Goal: Transaction & Acquisition: Purchase product/service

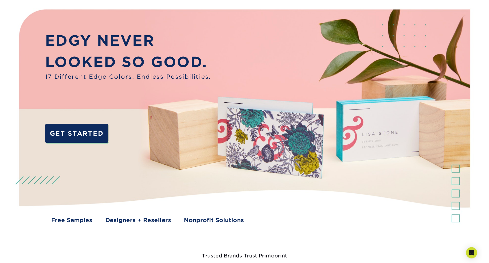
scroll to position [28, 0]
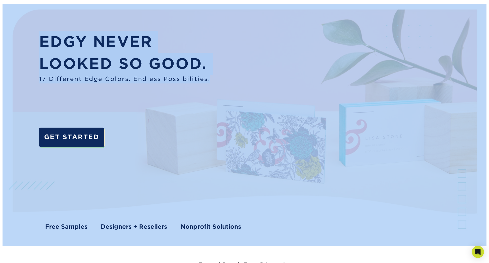
drag, startPoint x: 209, startPoint y: 81, endPoint x: 72, endPoint y: 28, distance: 147.2
click at [72, 28] on div "EDGY NEVER LOOKED SO GOOD. 17 Different Edge Colors. Endless Possibilities. GET…" at bounding box center [244, 125] width 489 height 242
click at [99, 54] on p "LOOKED SO GOOD." at bounding box center [124, 64] width 171 height 22
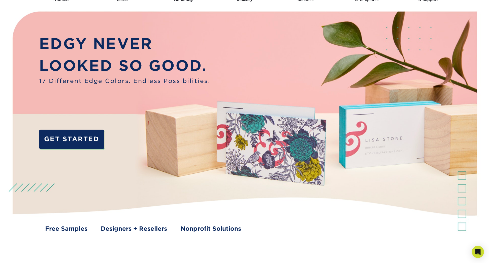
scroll to position [0, 0]
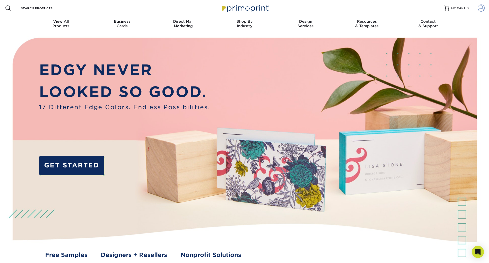
click at [481, 8] on span at bounding box center [480, 8] width 7 height 7
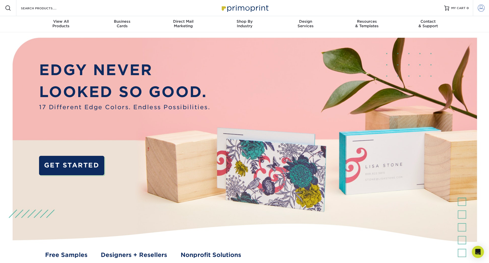
click at [481, 8] on span at bounding box center [480, 8] width 7 height 7
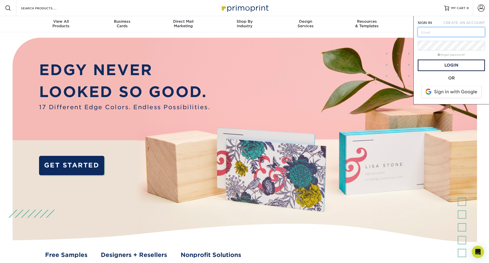
type input "team@commissioncreative.com"
click at [434, 64] on link "Login" at bounding box center [450, 65] width 67 height 12
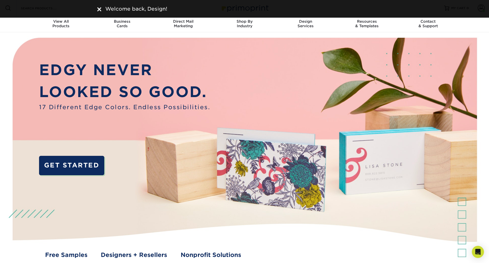
click at [99, 12] on div "Welcome back, Design!" at bounding box center [244, 9] width 302 height 8
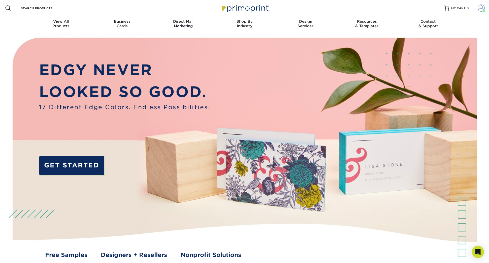
click at [480, 8] on span at bounding box center [480, 8] width 7 height 7
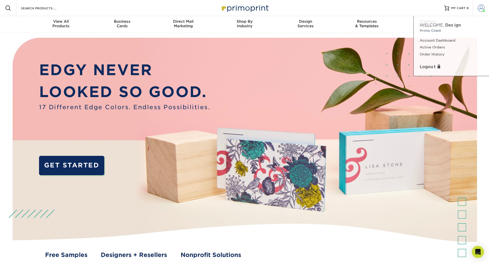
scroll to position [2, 0]
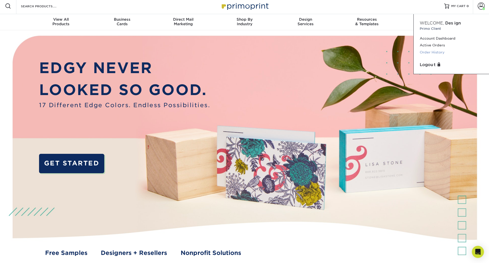
click at [435, 51] on link "Order History" at bounding box center [450, 52] width 63 height 7
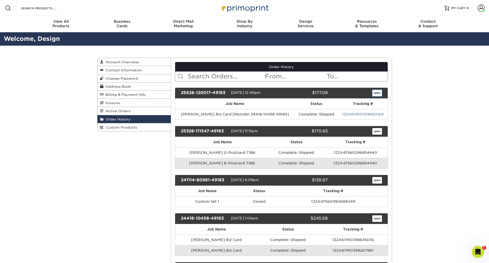
click at [375, 93] on link "open" at bounding box center [377, 93] width 10 height 7
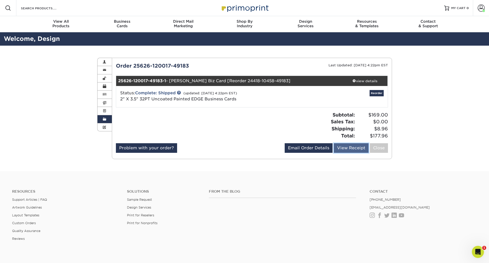
click at [346, 150] on link "View Receipt" at bounding box center [351, 148] width 35 height 10
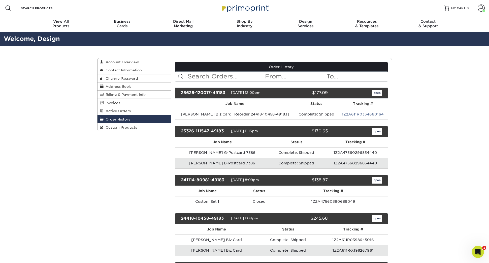
click at [211, 77] on input "text" at bounding box center [225, 76] width 77 height 10
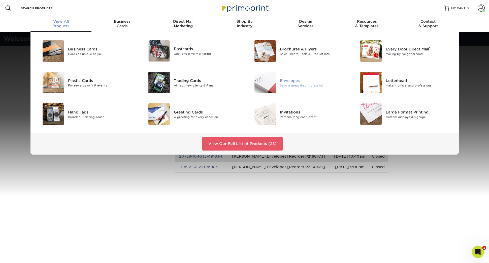
type input "barefield"
click at [284, 82] on div "Envelopes" at bounding box center [313, 81] width 67 height 6
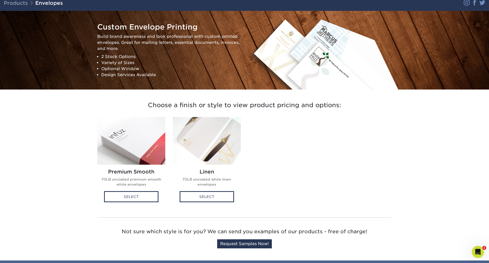
scroll to position [37, 0]
click at [145, 198] on div "Select" at bounding box center [131, 196] width 54 height 11
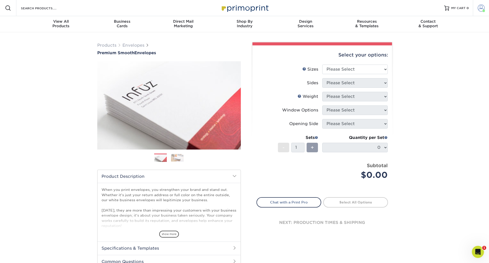
click at [479, 9] on span at bounding box center [480, 8] width 7 height 7
click at [433, 55] on link "Order History" at bounding box center [450, 54] width 63 height 7
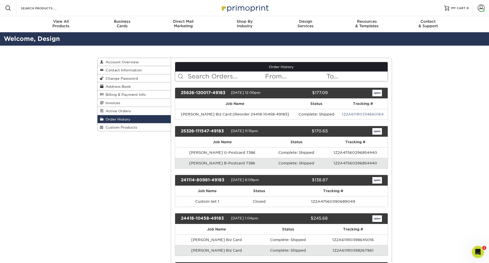
click at [189, 77] on input "text" at bounding box center [225, 76] width 77 height 10
type input "f"
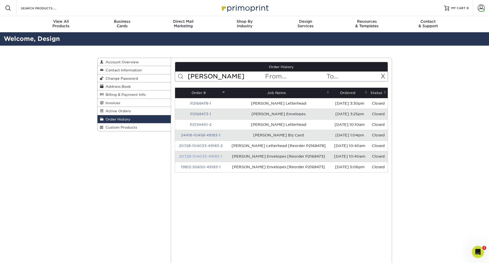
type input "barefield"
click at [215, 156] on link "20728-104033-49183-1" at bounding box center [200, 156] width 43 height 4
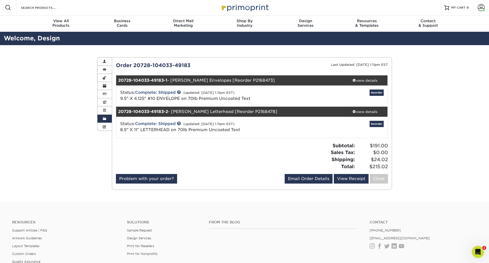
scroll to position [1, 0]
click at [377, 95] on link "Reorder" at bounding box center [376, 92] width 14 height 6
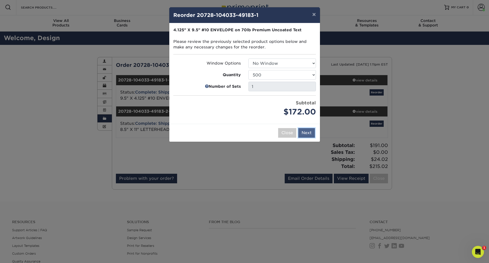
click at [306, 134] on button "Next" at bounding box center [306, 133] width 17 height 10
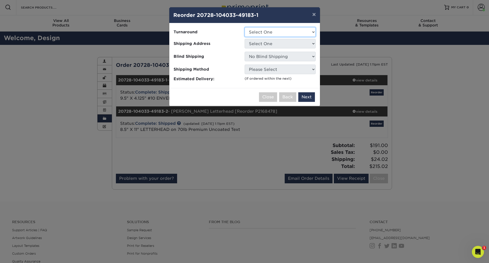
select select "4cc0b264-8e5e-46e8-b1e4-b43ac7dd20da"
click option "2-4 Business Days" at bounding box center [0, 0] width 0 height 0
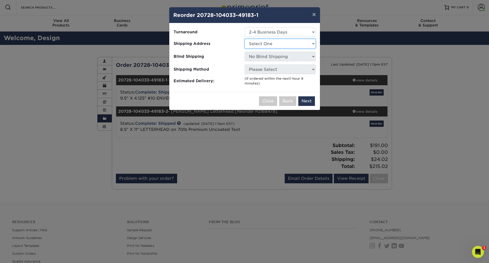
click at [244, 39] on select "Select One Aaron Brudtkuhl ABWE Adams, Mary Ann Adams, Mary Ann AG World Missio…" at bounding box center [279, 44] width 71 height 10
select select "262473"
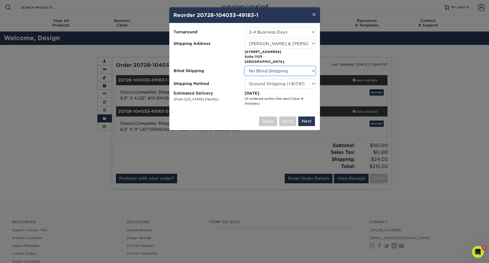
click at [244, 66] on select "No Blind Shipping Aaron Brudtkuhl ABWE Adams, Mary Ann Adams, Mary Ann AG World…" at bounding box center [279, 71] width 71 height 10
select select "107958"
click option "Lucent" at bounding box center [0, 0] width 0 height 0
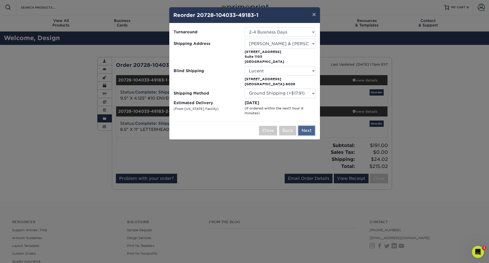
click at [307, 131] on button "Next" at bounding box center [306, 131] width 17 height 10
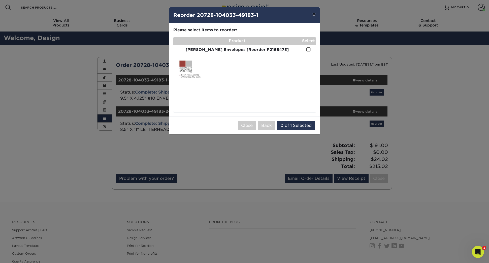
click at [316, 17] on button "×" at bounding box center [314, 14] width 12 height 14
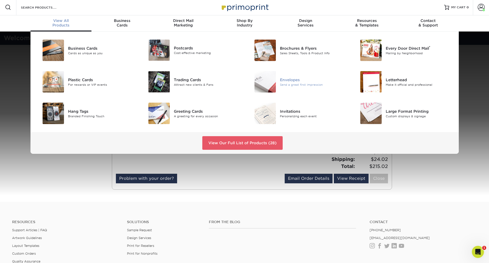
click at [295, 80] on div "Envelopes" at bounding box center [313, 80] width 67 height 6
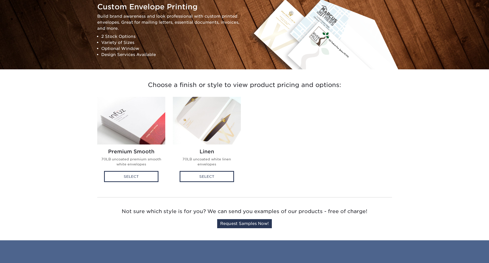
scroll to position [74, 0]
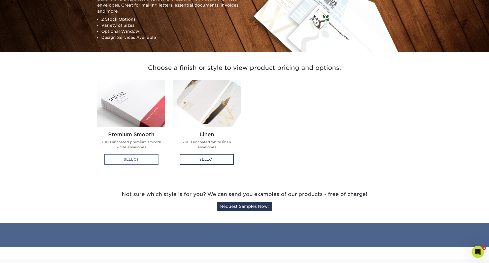
click at [134, 159] on div "Select" at bounding box center [131, 159] width 54 height 11
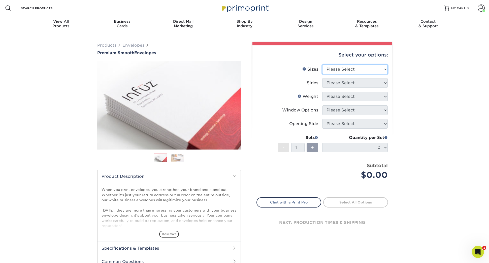
select select "4.12x9.50"
click option "4.125" x 9.5"" at bounding box center [0, 0] width 0 height 0
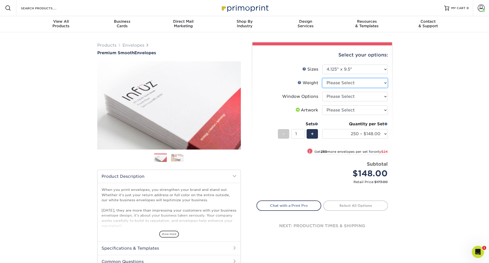
select select "70LB"
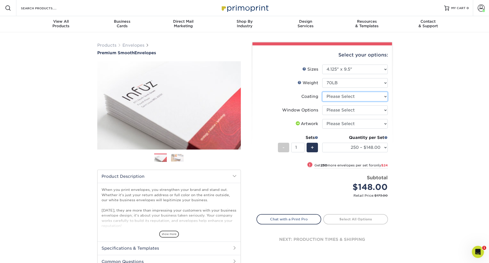
select select "3e7618de-abca-4bda-9f97-8b9129e913d8"
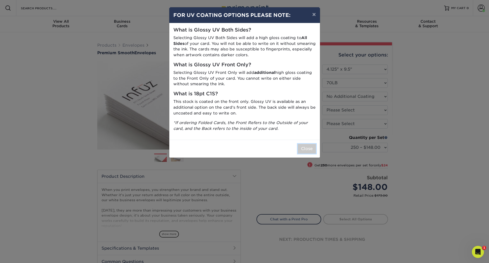
click at [308, 148] on button "Close" at bounding box center [307, 149] width 18 height 10
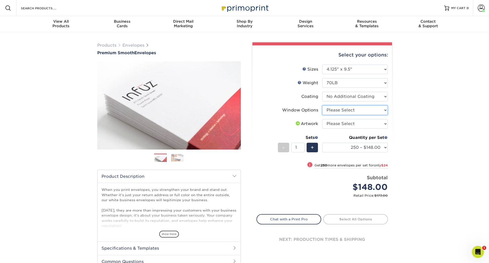
select select "1f9e9f9f-4237-4243-ba79-49052844f6e6"
click option "No Window" at bounding box center [0, 0] width 0 height 0
select select "upload"
click option "I will upload files" at bounding box center [0, 0] width 0 height 0
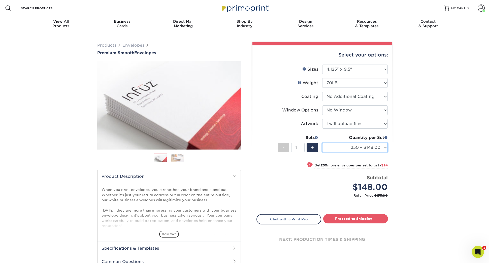
select select "500 – $172.00"
click option "500 – $172.00" at bounding box center [0, 0] width 0 height 0
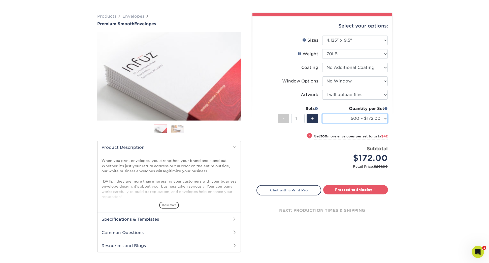
scroll to position [29, 0]
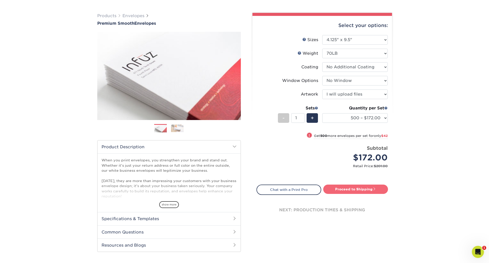
click at [351, 192] on link "Proceed to Shipping" at bounding box center [355, 188] width 65 height 9
type input "Set 1"
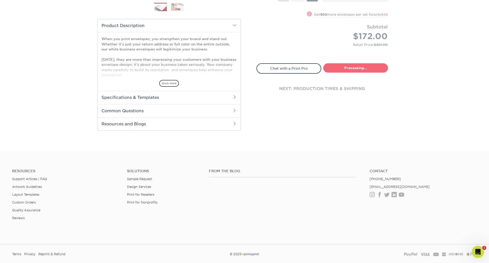
select select "4cc0b264-8e5e-46e8-b1e4-b43ac7dd20da"
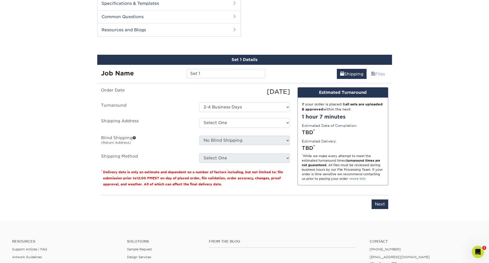
scroll to position [256, 0]
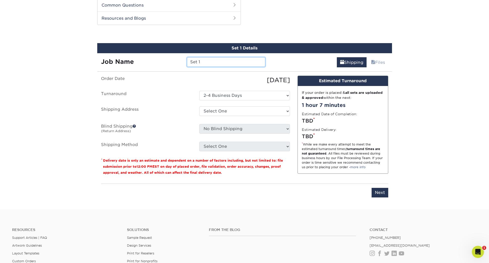
click at [199, 62] on input "Set 1" at bounding box center [226, 62] width 78 height 10
type input "Barefield & Hayes Envelope"
click at [199, 106] on select "Select One Aaron Brudtkuhl ABWE Adams, Mary Ann Adams, Mary Ann AG World Missio…" at bounding box center [244, 111] width 91 height 10
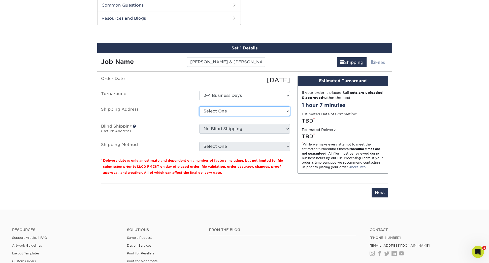
select select "262473"
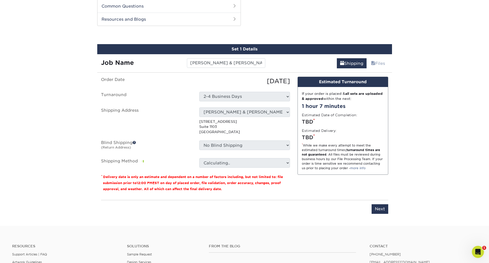
scroll to position [257, 0]
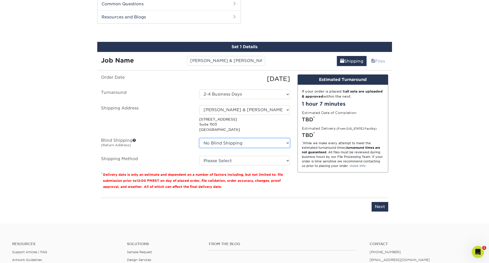
click at [199, 138] on select "No Blind Shipping Aaron Brudtkuhl ABWE Adams, Mary Ann Adams, Mary Ann AG World…" at bounding box center [244, 143] width 91 height 10
select select "107958"
click option "Lucent" at bounding box center [0, 0] width 0 height 0
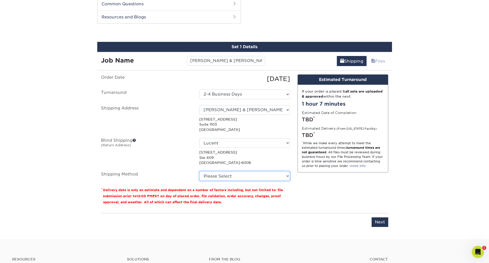
select select "03"
click option "Ground Shipping (+$17.91)" at bounding box center [0, 0] width 0 height 0
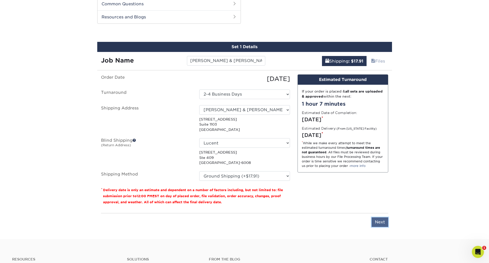
click at [377, 222] on input "Next" at bounding box center [379, 222] width 17 height 10
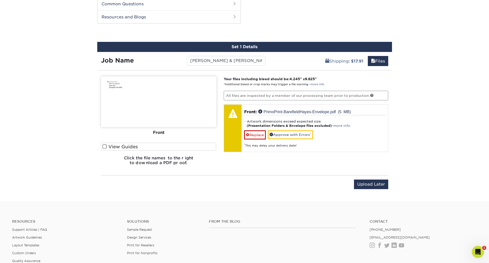
scroll to position [258, 0]
click at [105, 147] on span at bounding box center [104, 146] width 4 height 5
click at [0, 0] on input "View Guides" at bounding box center [0, 0] width 0 height 0
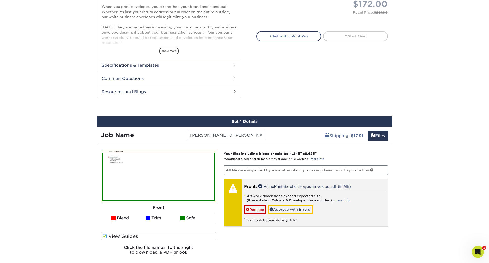
scroll to position [159, 0]
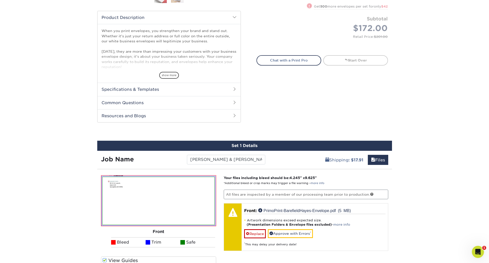
click at [151, 89] on h2 "Specifications & Templates" at bounding box center [168, 89] width 143 height 13
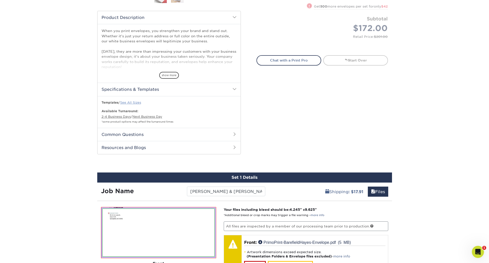
click at [137, 103] on link "See All Sizes" at bounding box center [130, 102] width 21 height 4
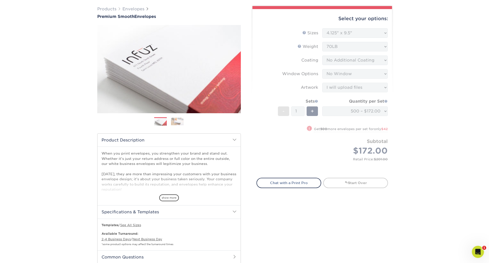
scroll to position [0, 0]
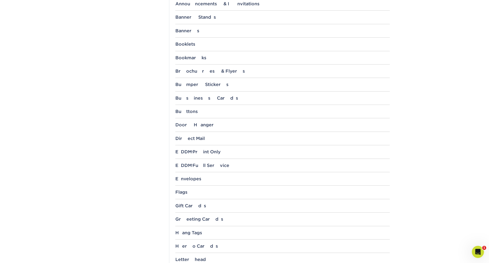
scroll to position [216, 0]
click at [188, 180] on div "Envelopes" at bounding box center [282, 178] width 214 height 5
click at [194, 202] on link "9.5" x 4.125"" at bounding box center [190, 201] width 22 height 4
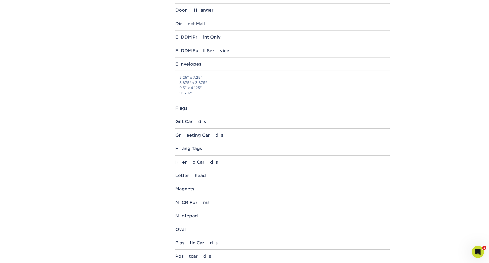
scroll to position [0, 0]
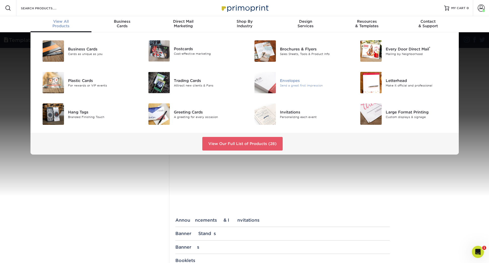
click at [284, 83] on div "Send a great first impression" at bounding box center [313, 85] width 67 height 4
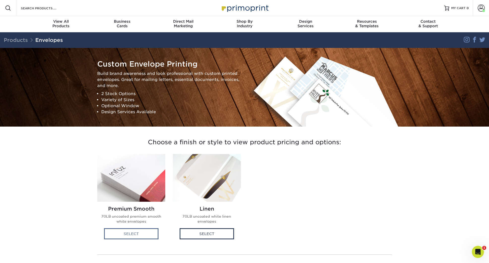
click at [144, 237] on div "Select" at bounding box center [131, 233] width 54 height 11
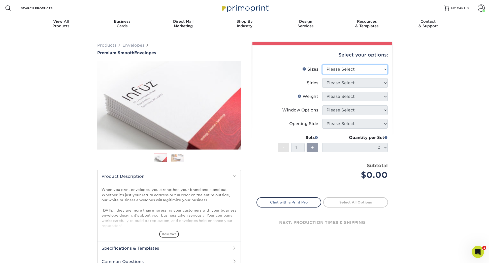
select select "4.12x9.50"
click option "4.125" x 9.5"" at bounding box center [0, 0] width 0 height 0
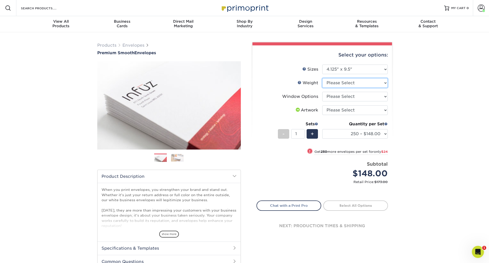
select select "70LB"
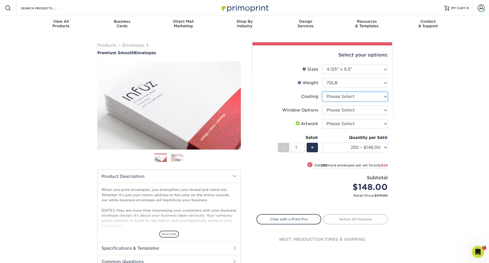
select select "3e7618de-abca-4bda-9f97-8b9129e913d8"
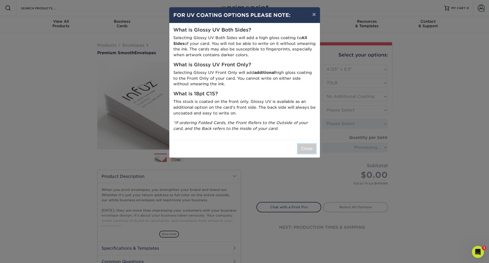
click at [308, 149] on button "Close" at bounding box center [307, 149] width 18 height 10
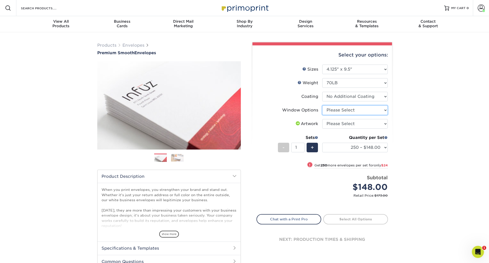
select select "1f9e9f9f-4237-4243-ba79-49052844f6e6"
click option "No Window" at bounding box center [0, 0] width 0 height 0
select select "upload"
click option "I will upload files" at bounding box center [0, 0] width 0 height 0
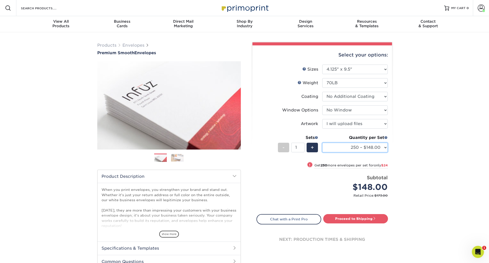
select select "500 – $172.00"
click option "500 – $172.00" at bounding box center [0, 0] width 0 height 0
click at [344, 218] on link "Proceed to Shipping" at bounding box center [355, 218] width 65 height 9
type input "Set 1"
select select "4cc0b264-8e5e-46e8-b1e4-b43ac7dd20da"
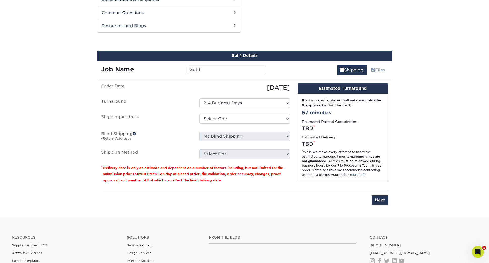
scroll to position [256, 0]
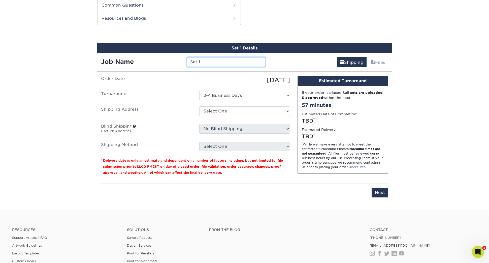
click at [201, 62] on input "Set 1" at bounding box center [226, 62] width 78 height 10
type input "Barefield&Hayes Envelope"
click at [199, 106] on select "Select One Aaron Brudtkuhl ABWE Adams, Mary Ann Adams, Mary Ann AG World Missio…" at bounding box center [244, 111] width 91 height 10
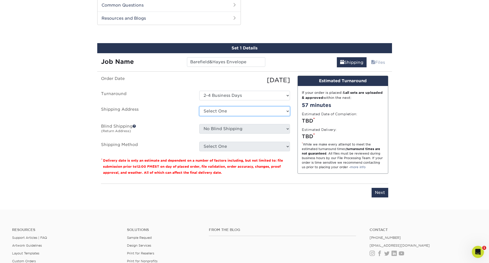
select select "262473"
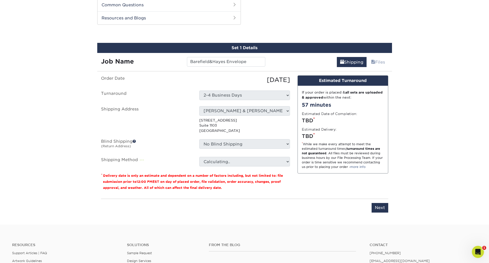
scroll to position [256, 0]
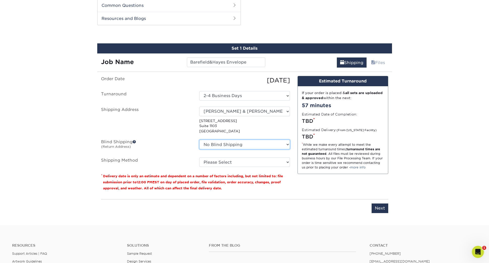
click at [199, 139] on select "No Blind Shipping [PERSON_NAME] [PERSON_NAME] [PERSON_NAME] AG World Missions […" at bounding box center [244, 144] width 91 height 10
select select "107958"
click option "Lucent" at bounding box center [0, 0] width 0 height 0
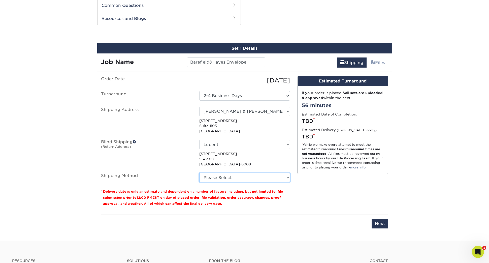
select select "03"
click option "Ground Shipping (+$17.91)" at bounding box center [0, 0] width 0 height 0
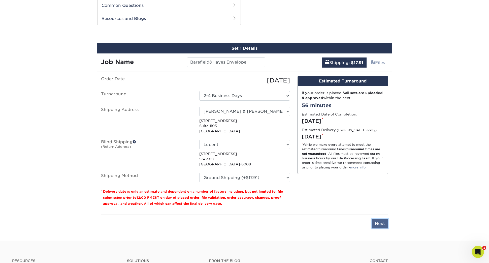
click at [383, 226] on input "Next" at bounding box center [379, 224] width 17 height 10
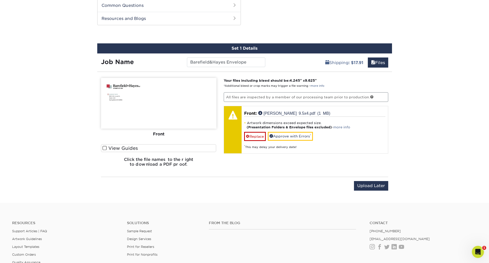
click at [104, 148] on span at bounding box center [104, 148] width 4 height 5
click at [0, 0] on input "View Guides" at bounding box center [0, 0] width 0 height 0
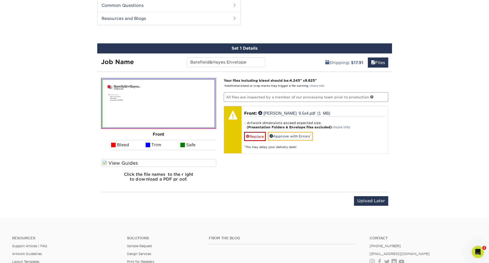
click at [104, 148] on ul "Bleed Trim Safe" at bounding box center [158, 145] width 115 height 10
click at [104, 163] on span at bounding box center [104, 162] width 4 height 5
click at [0, 0] on input "View Guides" at bounding box center [0, 0] width 0 height 0
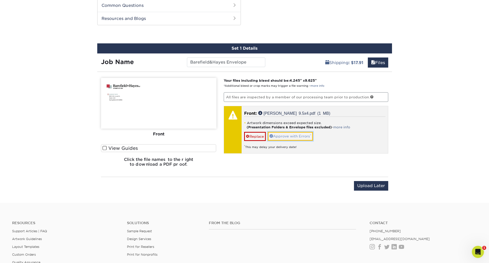
click at [278, 136] on link "Approve with Errors *" at bounding box center [290, 136] width 45 height 9
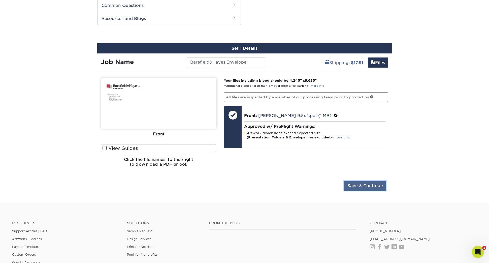
click at [358, 186] on input "Save & Continue" at bounding box center [365, 186] width 42 height 10
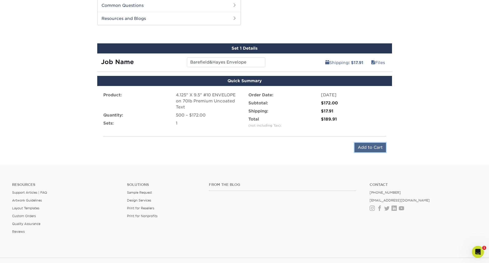
click at [369, 150] on input "Add to Cart" at bounding box center [369, 147] width 31 height 10
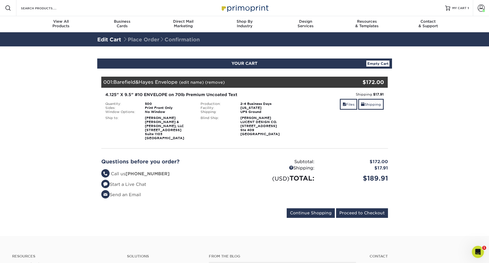
click at [192, 84] on link "(edit name)" at bounding box center [191, 82] width 25 height 5
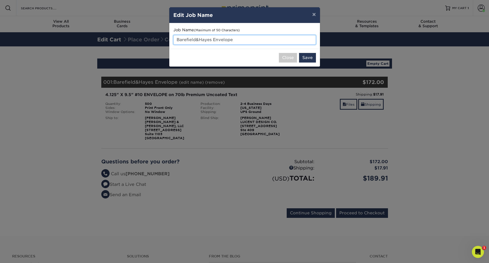
click at [222, 41] on input "Barefield&Hayes Envelope" at bounding box center [244, 40] width 142 height 10
type input "Barefield&Hayes Stationery 2025"
click at [305, 56] on button "Save" at bounding box center [307, 58] width 17 height 10
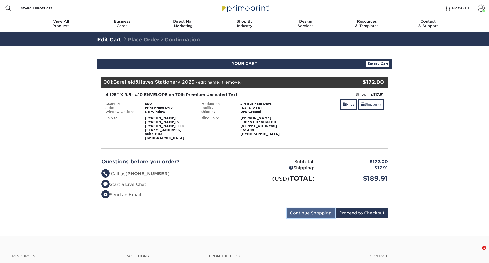
click at [319, 210] on input "Continue Shopping" at bounding box center [310, 213] width 48 height 10
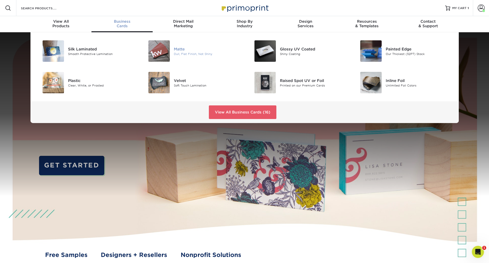
click at [182, 54] on div "Dull, Flat Finish, Not Shiny" at bounding box center [207, 54] width 67 height 4
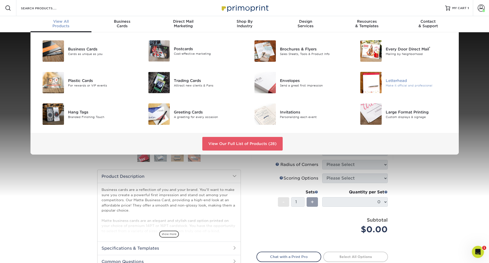
click at [389, 82] on div "Letterhead" at bounding box center [418, 81] width 67 height 6
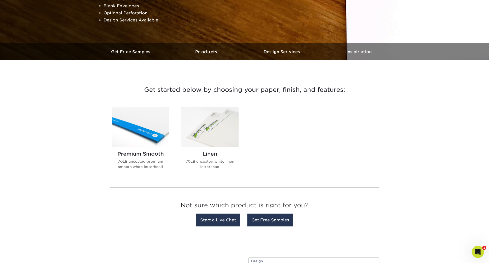
scroll to position [134, 0]
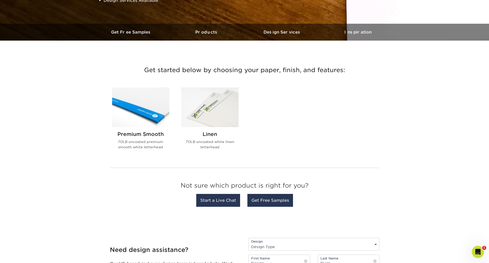
click at [129, 123] on img at bounding box center [140, 107] width 57 height 40
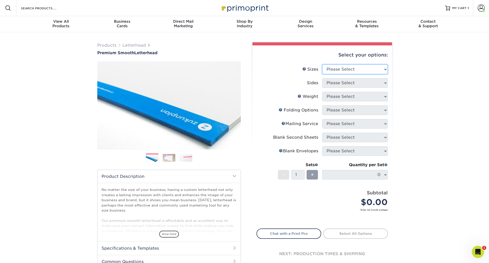
select select "8.50x11.00"
click option "8.5" x 11"" at bounding box center [0, 0] width 0 height 0
select select "32d3c223-f82c-492b-b915-ba065a00862f"
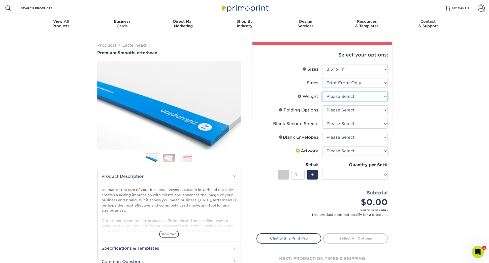
select select "70LB"
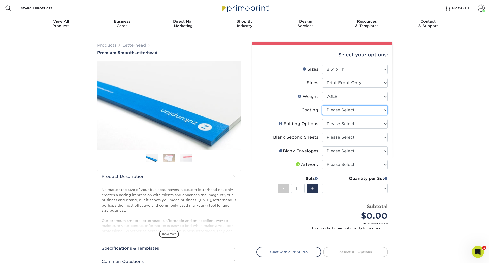
select select "3e7618de-abca-4bda-9f97-8b9129e913d8"
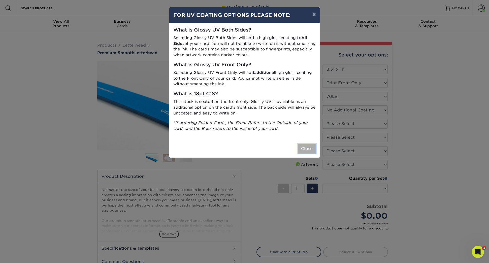
click at [308, 148] on button "Close" at bounding box center [307, 149] width 18 height 10
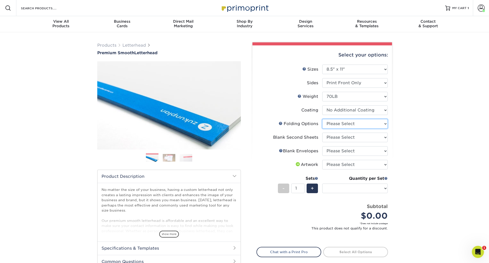
select select "9b1d5825-34d1-4721-9874-ed79abb003d7"
click option "FLAT - No Folding" at bounding box center [0, 0] width 0 height 0
select select "80c01c16-d127-4b18-b8f3-2c0f873fa65b"
click option "No second blank sheets" at bounding box center [0, 0] width 0 height 0
select select "9f137334-7cf0-4a73-8a74-a4df662606ea"
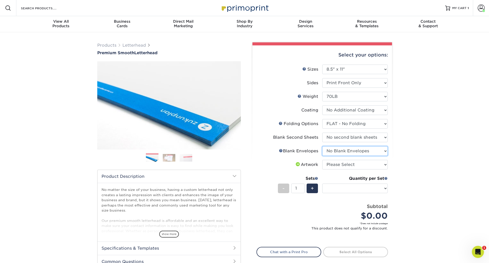
click option "No Blank Envelopes" at bounding box center [0, 0] width 0 height 0
select select "upload"
click option "I will upload files" at bounding box center [0, 0] width 0 height 0
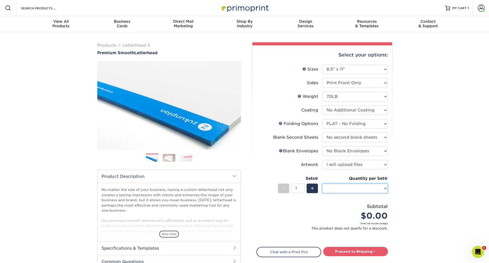
click at [322, 183] on select "Postage Class:" at bounding box center [354, 188] width 65 height 10
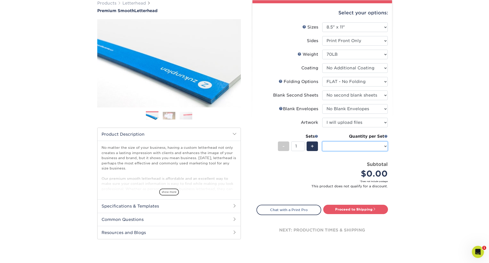
scroll to position [47, 0]
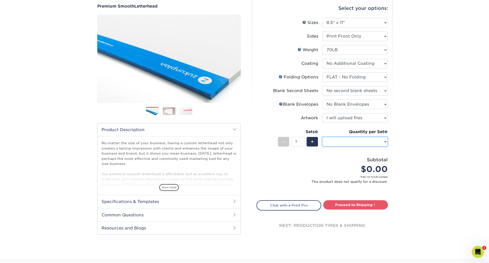
click at [322, 137] on select "Postage Class:" at bounding box center [354, 142] width 65 height 10
click at [313, 144] on span "+" at bounding box center [311, 142] width 3 height 8
click at [285, 144] on div "-" at bounding box center [283, 142] width 11 height 10
type input "1"
click at [322, 137] on select "Postage Class:" at bounding box center [354, 142] width 65 height 10
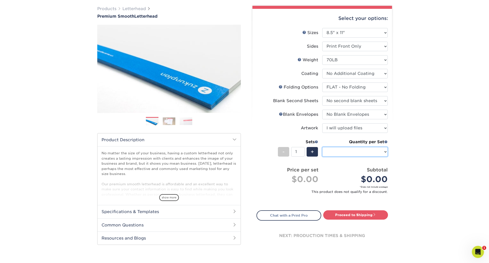
scroll to position [39, 0]
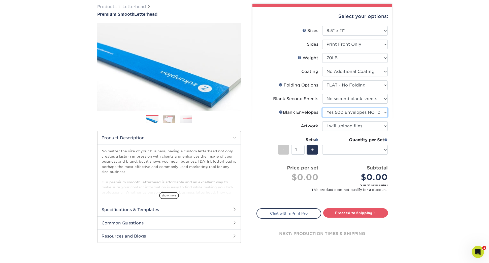
click option "Yes 500 Envelopes NO 10" at bounding box center [0, 0] width 0 height 0
click at [322, 145] on select "Postage Class:" at bounding box center [354, 150] width 65 height 10
select select "9f137334-7cf0-4a73-8a74-a4df662606ea"
click option "No Blank Envelopes" at bounding box center [0, 0] width 0 height 0
click at [322, 145] on select "Postage Class:" at bounding box center [354, 150] width 65 height 10
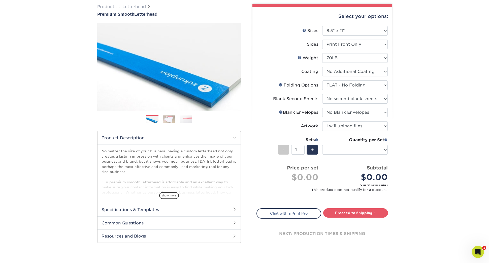
click at [364, 159] on div "Quantity per Set (Price includes envelopes)" at bounding box center [354, 148] width 65 height 23
click at [322, 145] on select "Postage Class:" at bounding box center [354, 150] width 65 height 10
click at [350, 213] on link "Proceed to Shipping" at bounding box center [355, 212] width 65 height 9
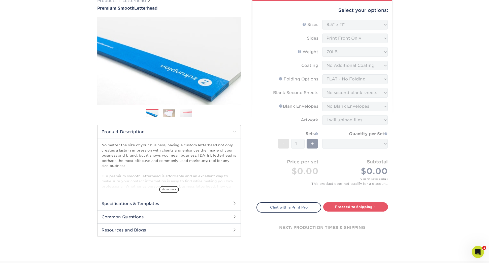
scroll to position [0, 0]
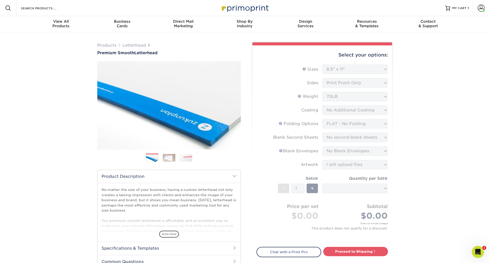
click at [335, 69] on form "Sizes Help Sizes Please Select 5.5" x 8.5" 8.5" x 11" 8.5" x 14" 11" x 17" Side…" at bounding box center [321, 152] width 131 height 176
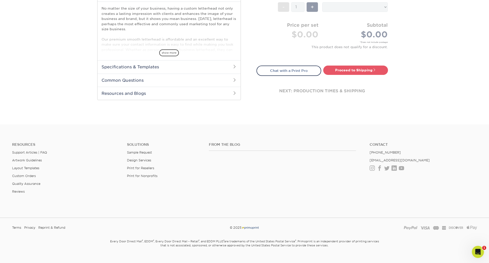
scroll to position [190, 0]
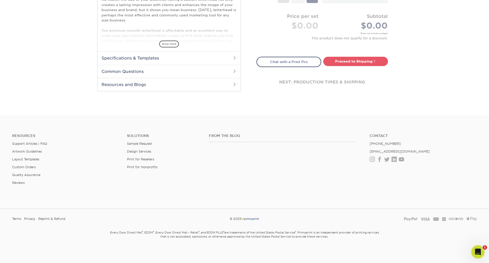
click at [471, 251] on div "Open Intercom Messenger" at bounding box center [477, 250] width 17 height 17
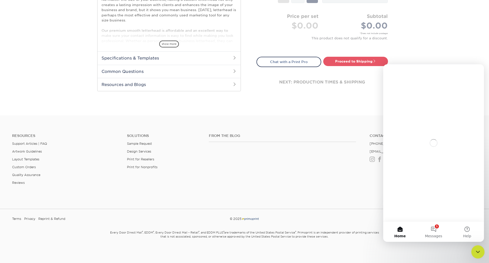
scroll to position [0, 0]
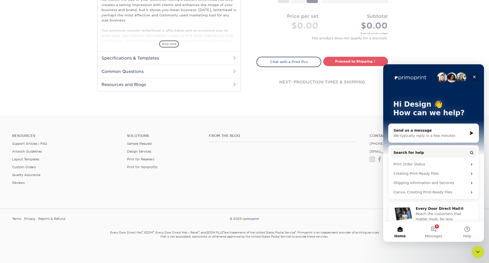
click at [475, 76] on icon "Close" at bounding box center [474, 77] width 3 height 3
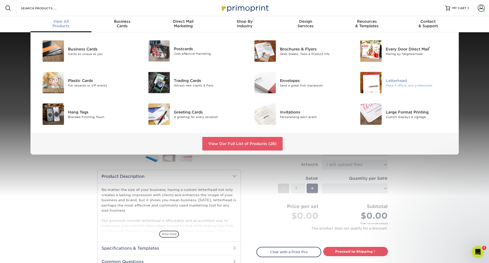
click at [390, 81] on div "Letterhead" at bounding box center [418, 81] width 67 height 6
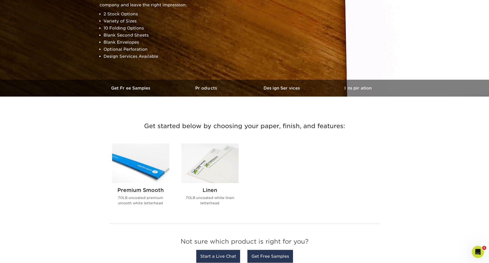
scroll to position [103, 0]
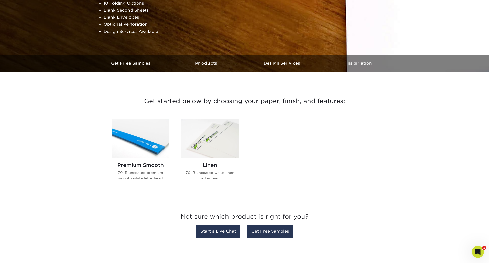
click at [156, 147] on img at bounding box center [140, 138] width 57 height 40
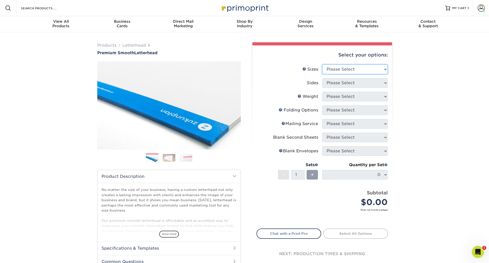
select select "8.50x11.00"
click option "8.5" x 11"" at bounding box center [0, 0] width 0 height 0
select select "32d3c223-f82c-492b-b915-ba065a00862f"
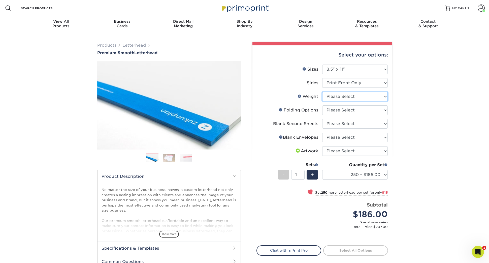
select select "70LB"
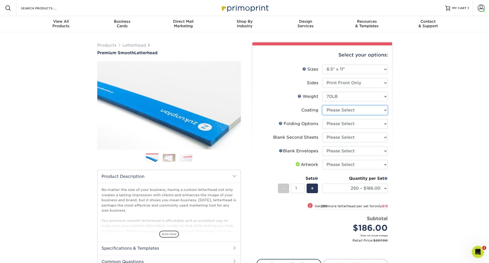
select select "3e7618de-abca-4bda-9f97-8b9129e913d8"
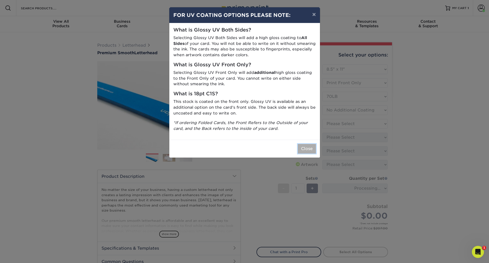
click at [311, 149] on button "Close" at bounding box center [307, 149] width 18 height 10
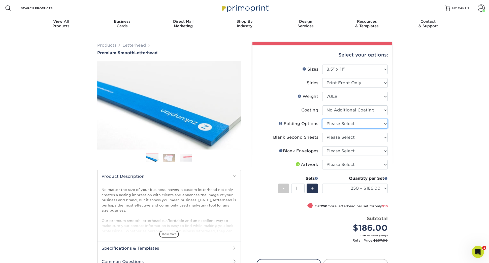
select select "9b1d5825-34d1-4721-9874-ed79abb003d7"
click option "FLAT - No Folding" at bounding box center [0, 0] width 0 height 0
select select "80c01c16-d127-4b18-b8f3-2c0f873fa65b"
click option "No second blank sheets" at bounding box center [0, 0] width 0 height 0
select select "9f137334-7cf0-4a73-8a74-a4df662606ea"
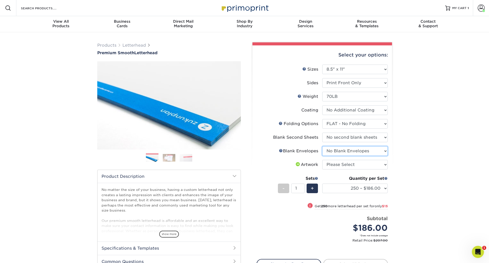
click option "No Blank Envelopes" at bounding box center [0, 0] width 0 height 0
select select "upload"
click option "I will upload files" at bounding box center [0, 0] width 0 height 0
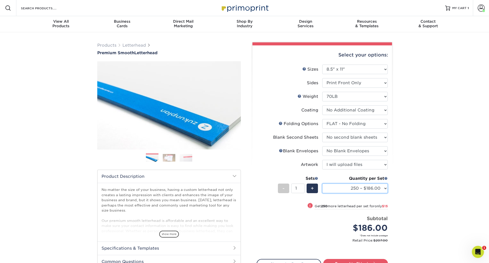
select select "500 – $201.00"
click option "500 – $201.00" at bounding box center [0, 0] width 0 height 0
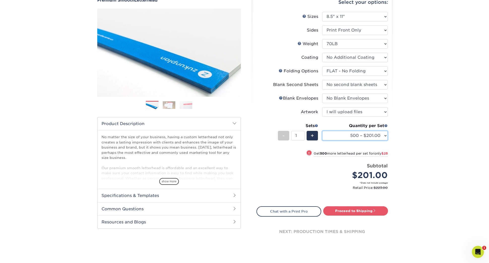
scroll to position [54, 0]
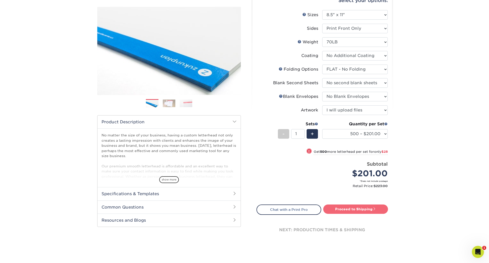
click at [368, 206] on link "Proceed to Shipping" at bounding box center [355, 208] width 65 height 9
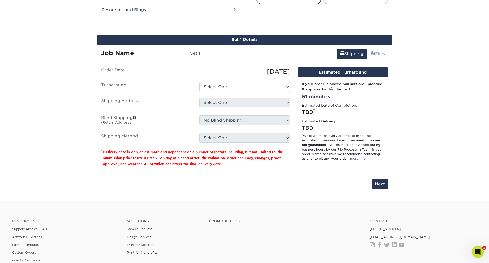
scroll to position [272, 0]
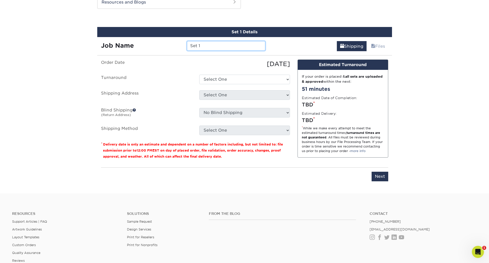
click at [203, 45] on input "Set 1" at bounding box center [226, 46] width 78 height 10
type input "Barefield&Hayes Letterhead"
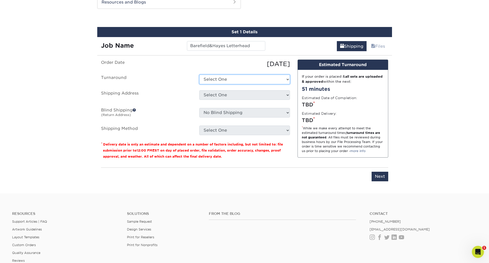
select select "f08b9256-ef23-4190-a253-97a2873d0ac9"
click option "2-4 Business Days" at bounding box center [0, 0] width 0 height 0
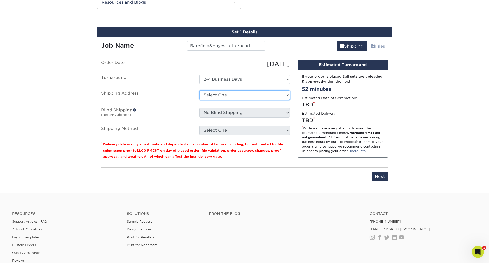
click at [199, 90] on select "Select One Aaron Brudtkuhl ABWE Adams, Mary Ann Adams, Mary Ann AG World Missio…" at bounding box center [244, 95] width 91 height 10
select select "262473"
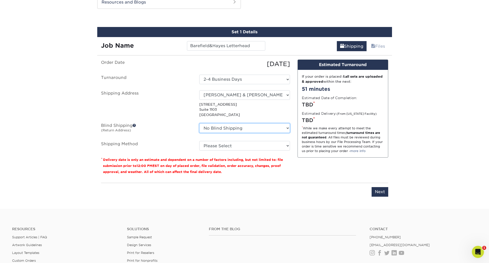
click at [199, 123] on select "No Blind Shipping Aaron Brudtkuhl ABWE Adams, Mary Ann Adams, Mary Ann AG World…" at bounding box center [244, 128] width 91 height 10
select select "107958"
click option "Lucent" at bounding box center [0, 0] width 0 height 0
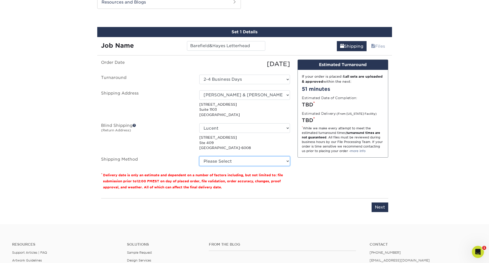
select select "03"
click option "Ground Shipping (+$14.08)" at bounding box center [0, 0] width 0 height 0
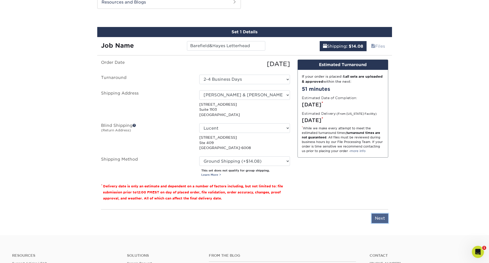
click at [381, 219] on input "Next" at bounding box center [379, 218] width 17 height 10
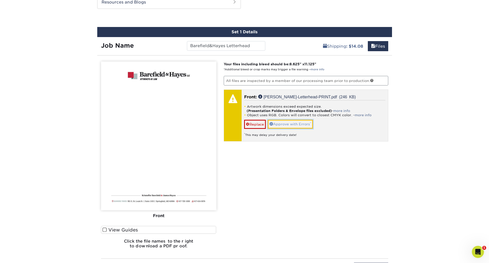
click at [285, 124] on link "Approve with Errors *" at bounding box center [290, 124] width 45 height 9
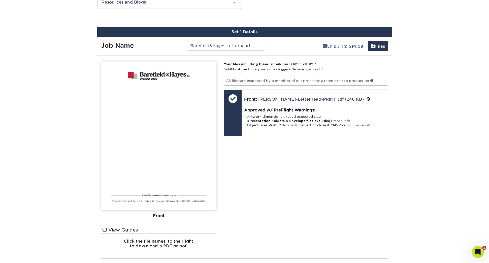
scroll to position [366, 0]
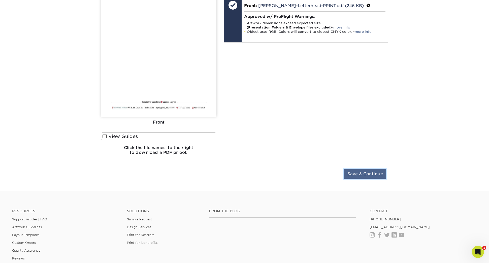
click at [352, 173] on input "Save & Continue" at bounding box center [365, 174] width 42 height 10
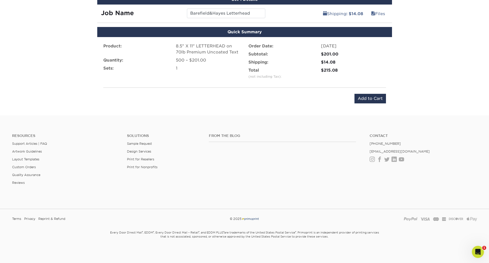
scroll to position [304, 0]
click at [368, 101] on input "Add to Cart" at bounding box center [369, 99] width 31 height 10
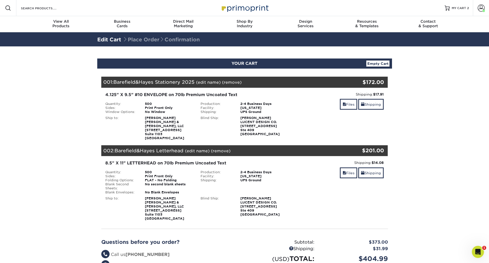
click at [209, 85] on link "(edit name)" at bounding box center [208, 82] width 25 height 5
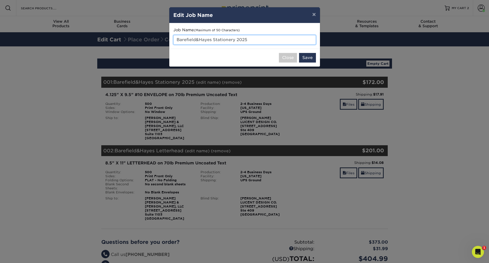
click at [222, 41] on input "Barefield&Hayes Stationery 2025" at bounding box center [244, 40] width 142 height 10
click at [240, 40] on input "Barefield&Hayes Envelope 2025" at bounding box center [244, 40] width 142 height 10
type input "Barefield&Hayes Envelope 2025"
click at [310, 57] on button "Save" at bounding box center [307, 58] width 17 height 10
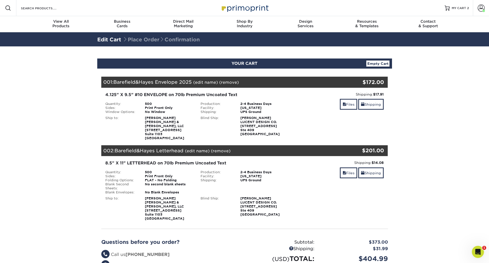
click at [193, 148] on link "(edit name)" at bounding box center [197, 150] width 25 height 5
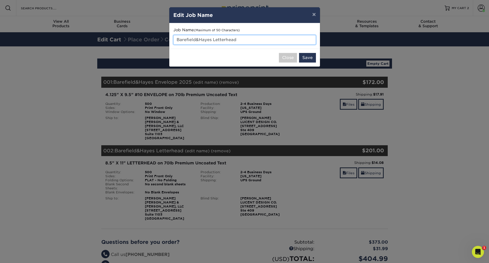
click at [243, 42] on input "Barefield&Hayes Letterhead" at bounding box center [244, 40] width 142 height 10
type input "Barefield&Hayes Letterhead 2025"
click at [310, 59] on button "Save" at bounding box center [307, 58] width 17 height 10
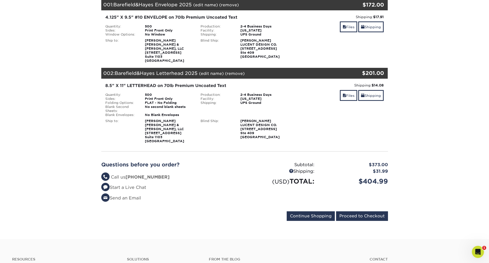
scroll to position [82, 0]
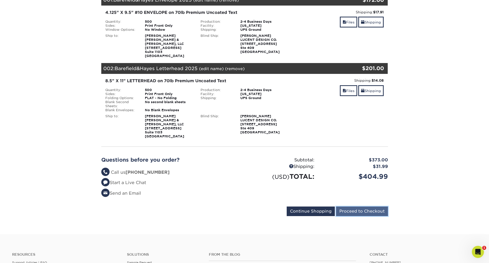
click at [355, 206] on input "Proceed to Checkout" at bounding box center [362, 211] width 52 height 10
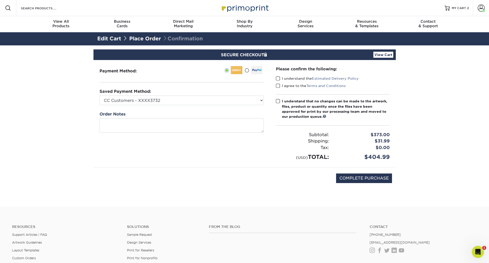
scroll to position [1, 0]
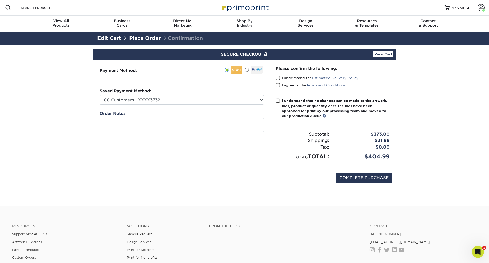
click at [276, 78] on span at bounding box center [278, 78] width 4 height 5
click at [0, 0] on input "I understand the Estimated Delivery Policy" at bounding box center [0, 0] width 0 height 0
click at [277, 86] on span at bounding box center [278, 85] width 4 height 5
click at [0, 0] on input "I agree to the Terms and Conditions" at bounding box center [0, 0] width 0 height 0
click at [277, 99] on span at bounding box center [278, 100] width 4 height 5
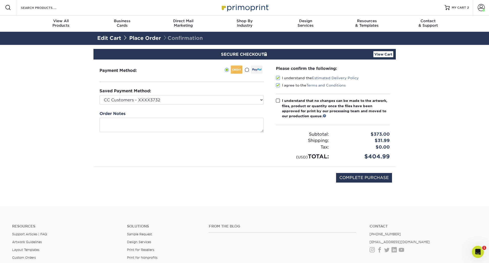
click at [0, 0] on input "I understand that no changes can be made to the artwork, files, product or quan…" at bounding box center [0, 0] width 0 height 0
click at [371, 176] on input "COMPLETE PURCHASE" at bounding box center [364, 178] width 56 height 10
type input "PROCESSING, PLEASE WAIT..."
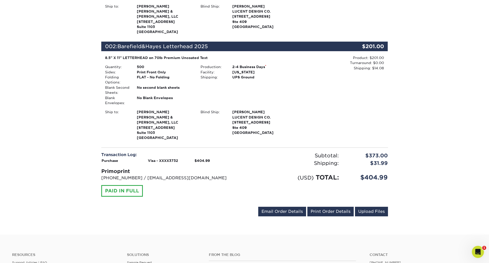
scroll to position [185, 0]
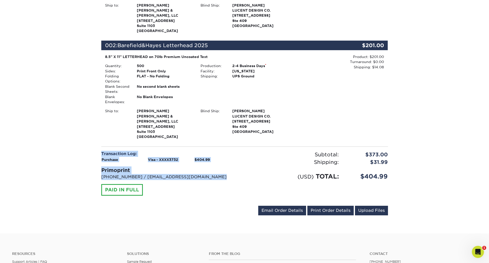
drag, startPoint x: 383, startPoint y: 165, endPoint x: 98, endPoint y: 139, distance: 286.6
click at [98, 139] on div "Order #: 25929-111022-49183 [DATE] 11:10am Go to My Account Continue Shopping T…" at bounding box center [244, 52] width 295 height 337
copy div "Transaction Log: Purchase Visa - XXXX3732 $404.99 Primoprint [PHONE_NUMBER] / […"
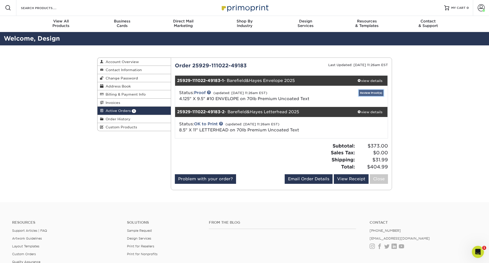
click at [365, 93] on link "Review Proof(s)" at bounding box center [370, 93] width 25 height 6
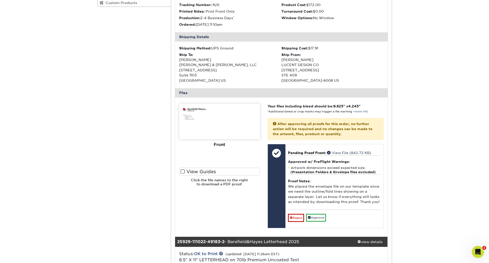
scroll to position [130, 0]
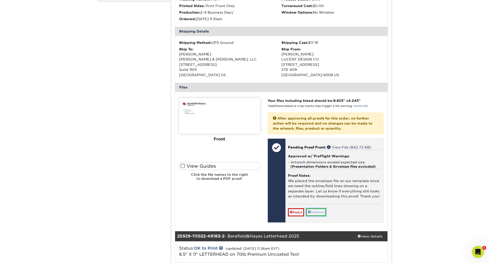
click at [319, 213] on link "Approve" at bounding box center [316, 212] width 20 height 8
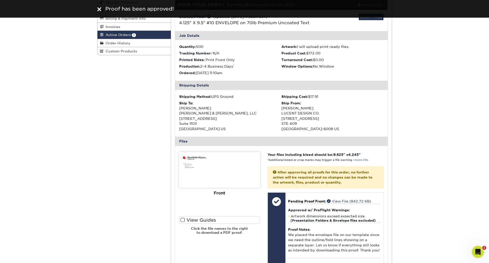
scroll to position [75, 0]
click at [100, 10] on img at bounding box center [99, 9] width 4 height 4
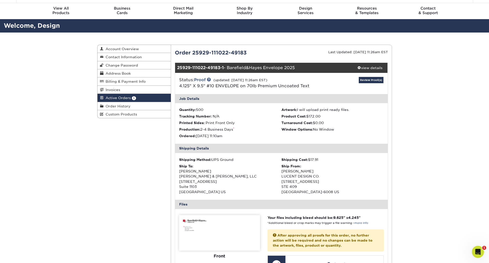
scroll to position [0, 0]
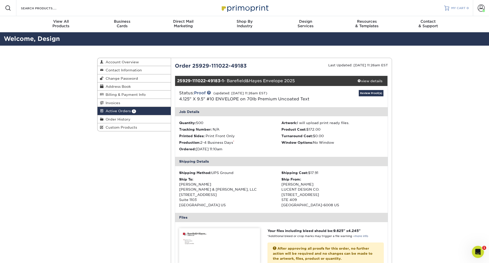
click at [456, 8] on span "MY CART" at bounding box center [458, 8] width 14 height 4
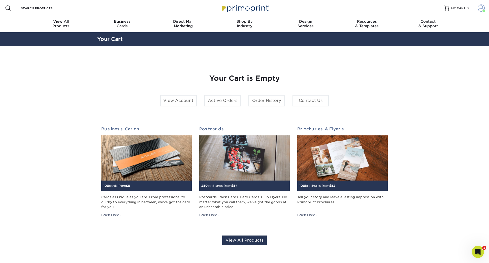
click at [480, 8] on span at bounding box center [480, 8] width 7 height 7
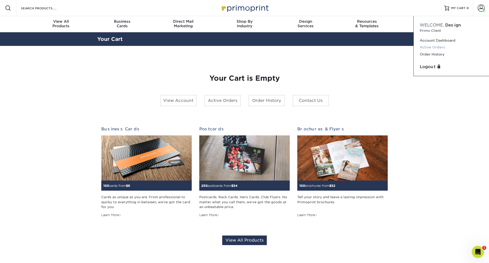
click at [434, 48] on link "Active Orders" at bounding box center [450, 47] width 63 height 7
